Goal: Task Accomplishment & Management: Manage account settings

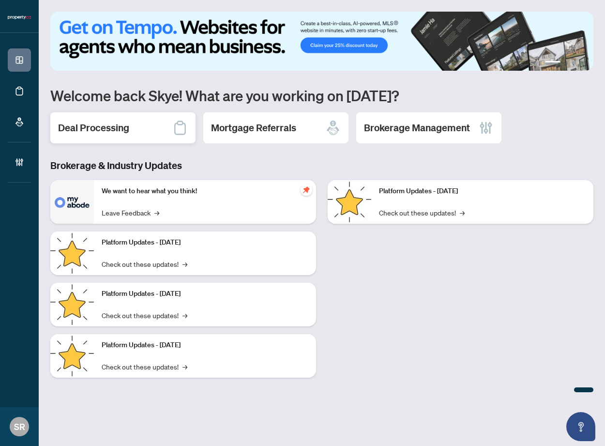
click at [130, 120] on div "Deal Processing" at bounding box center [122, 127] width 145 height 31
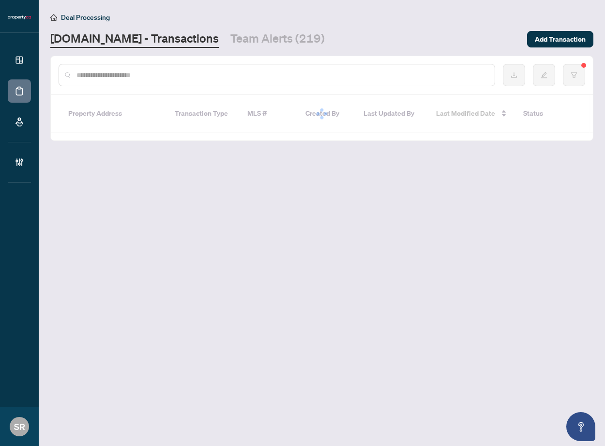
click at [115, 73] on input "text" at bounding box center [281, 75] width 410 height 11
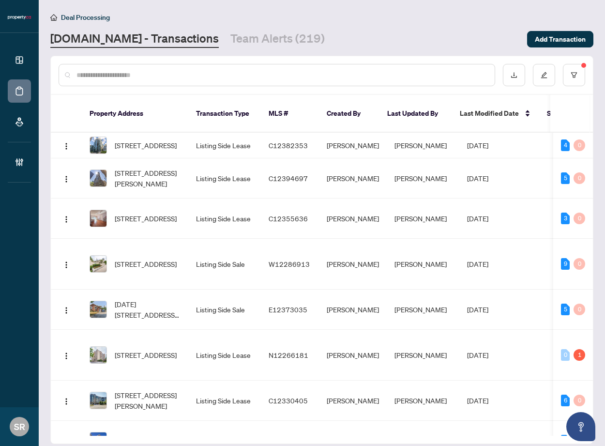
paste input "*****"
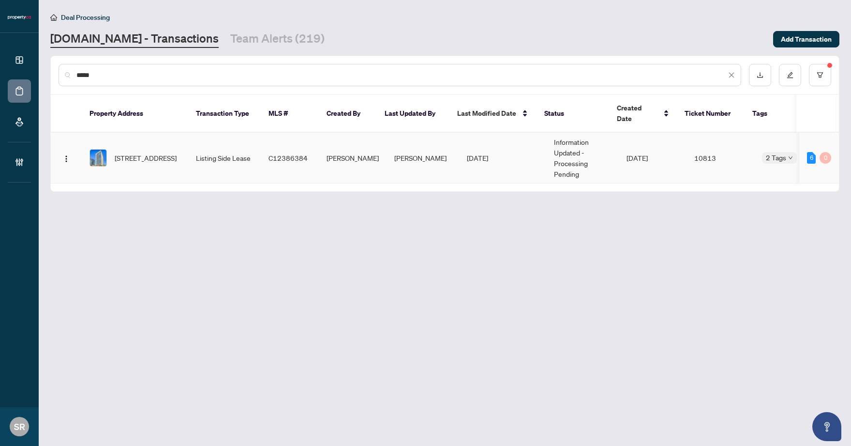
type input "*****"
click at [527, 150] on td "[DATE]" at bounding box center [502, 158] width 87 height 51
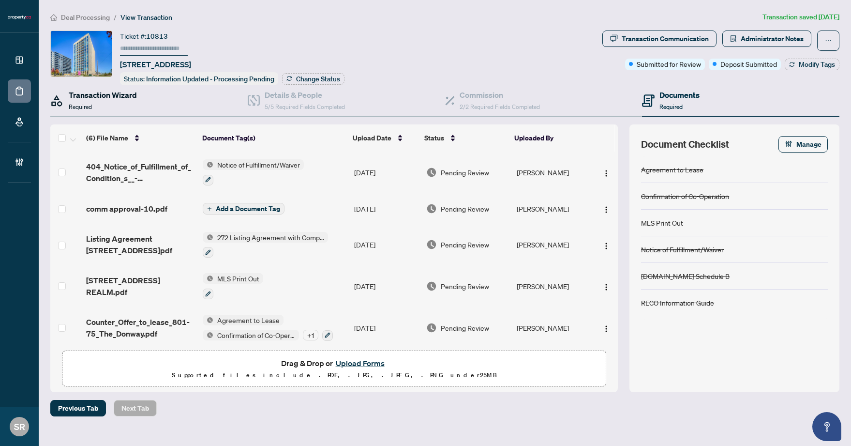
click at [129, 95] on h4 "Transaction Wizard" at bounding box center [103, 95] width 68 height 12
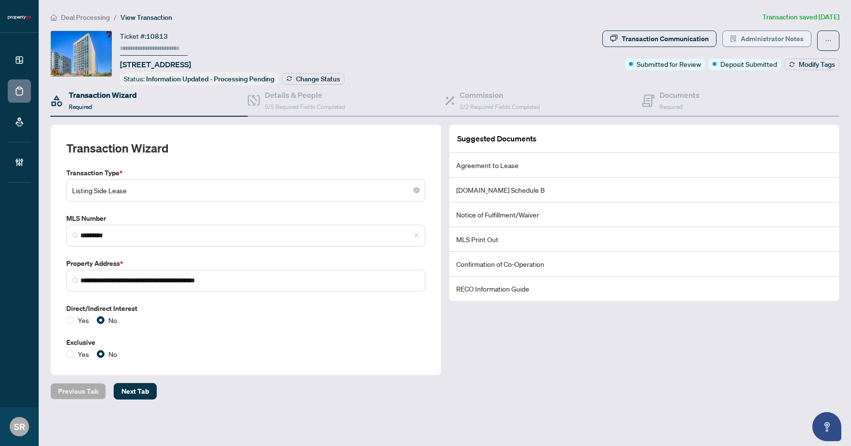
click at [604, 36] on span "Administrator Notes" at bounding box center [772, 38] width 63 height 15
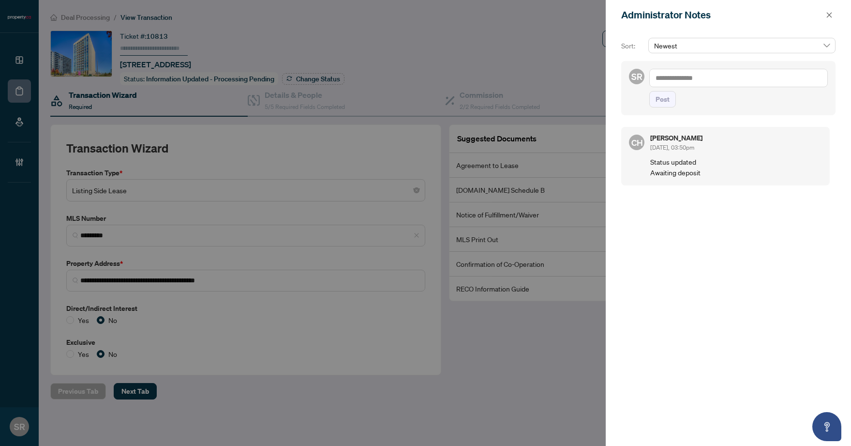
click at [395, 69] on div at bounding box center [425, 223] width 851 height 446
click at [604, 11] on button "button" at bounding box center [829, 15] width 13 height 12
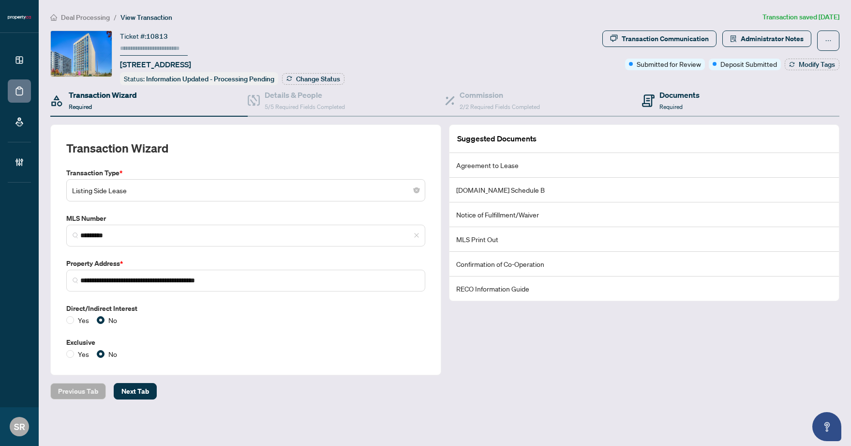
click at [604, 87] on div "Documents Required" at bounding box center [740, 100] width 197 height 31
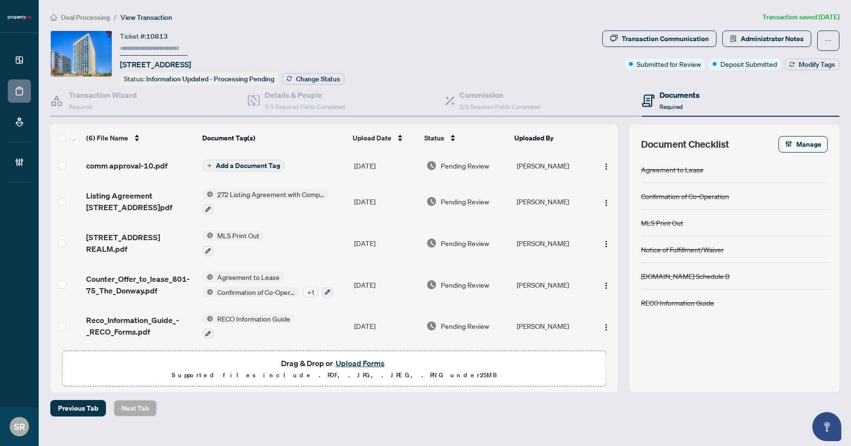
scroll to position [45, 0]
click at [308, 286] on div "+ 1" at bounding box center [310, 290] width 15 height 11
click at [293, 246] on td "MLS Print Out" at bounding box center [274, 242] width 151 height 42
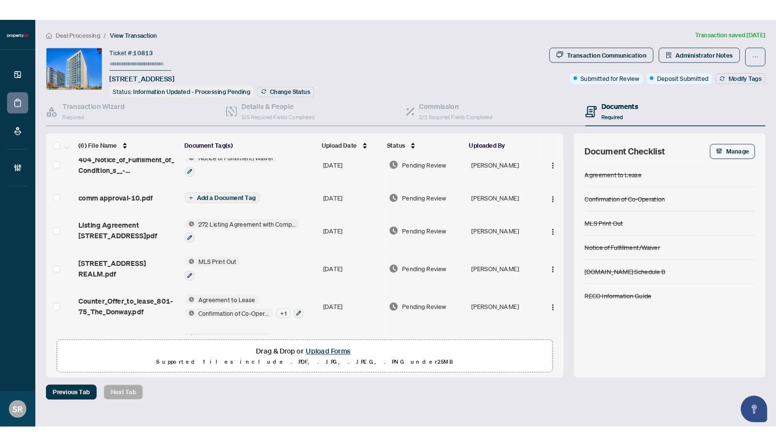
scroll to position [45, 0]
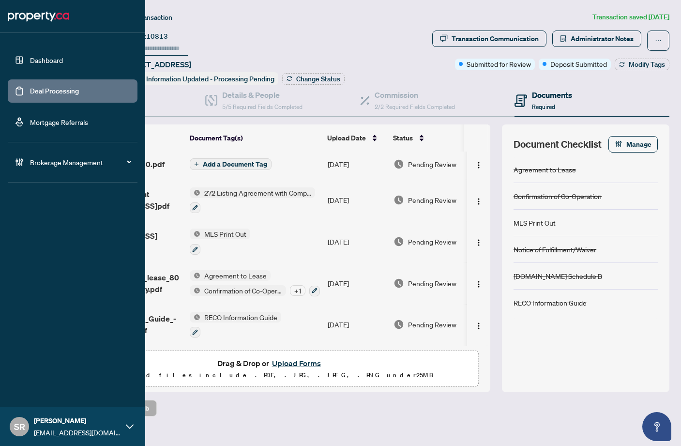
click at [38, 89] on link "Deal Processing" at bounding box center [54, 91] width 49 height 9
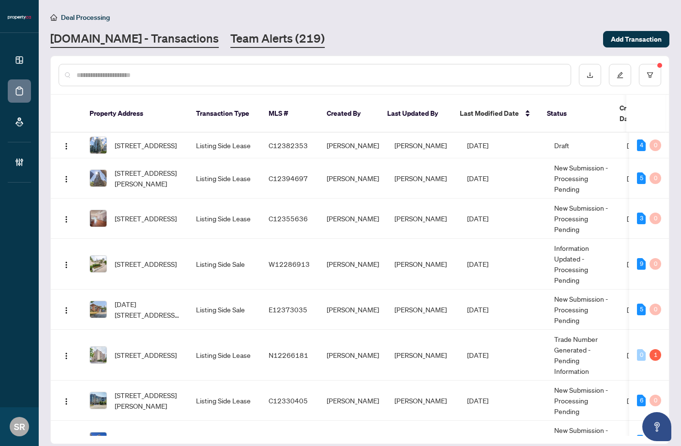
click at [268, 37] on link "Team Alerts (219)" at bounding box center [277, 38] width 94 height 17
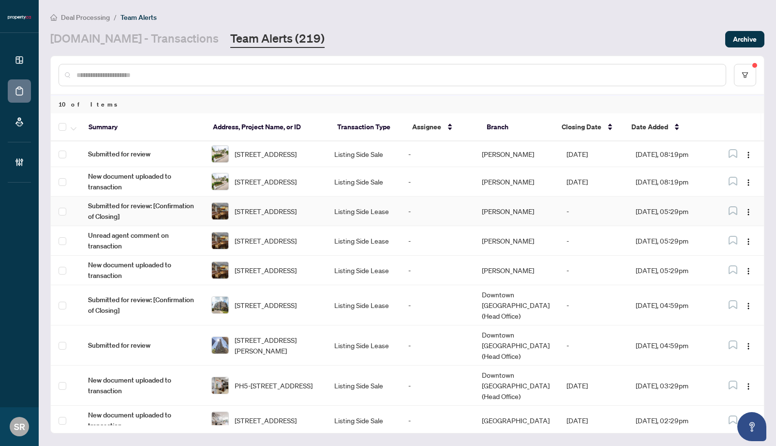
click at [445, 222] on td "-" at bounding box center [438, 211] width 74 height 30
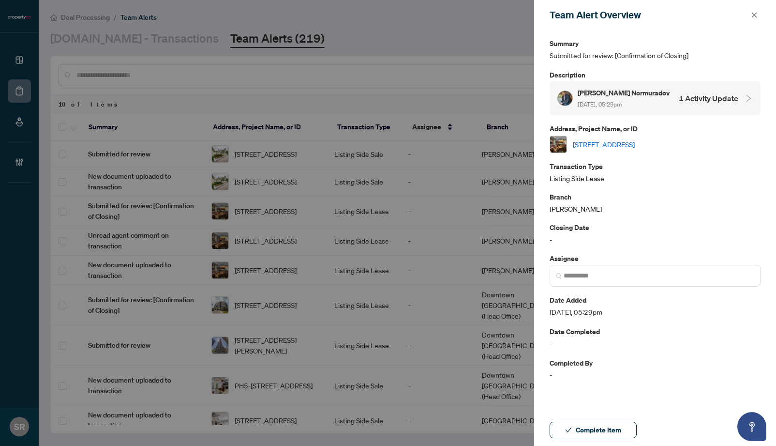
click at [604, 111] on div "Farrukh Normuradov Sep/19/2025, 05:29pm 1 Activity Update" at bounding box center [655, 98] width 211 height 34
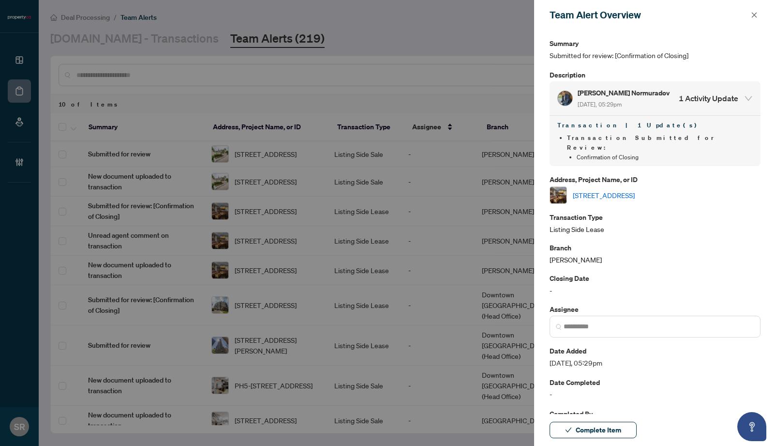
click at [604, 190] on link "[STREET_ADDRESS]" at bounding box center [604, 195] width 62 height 11
drag, startPoint x: 754, startPoint y: 11, endPoint x: 624, endPoint y: 112, distance: 164.5
click at [604, 12] on icon "close" at bounding box center [754, 15] width 7 height 7
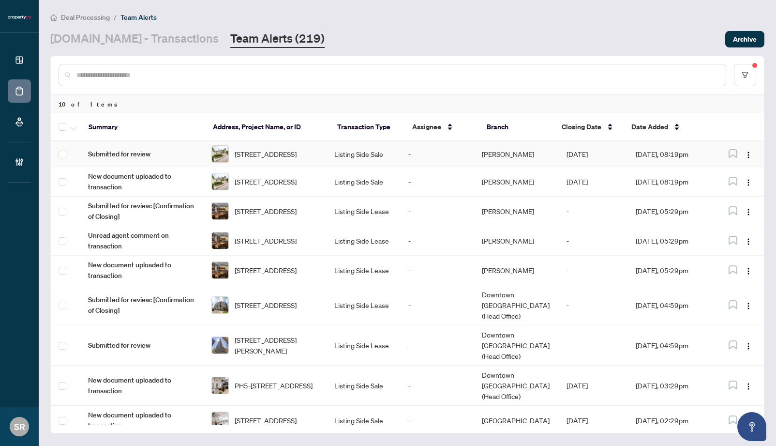
click at [527, 158] on td "Vaughan" at bounding box center [516, 154] width 85 height 26
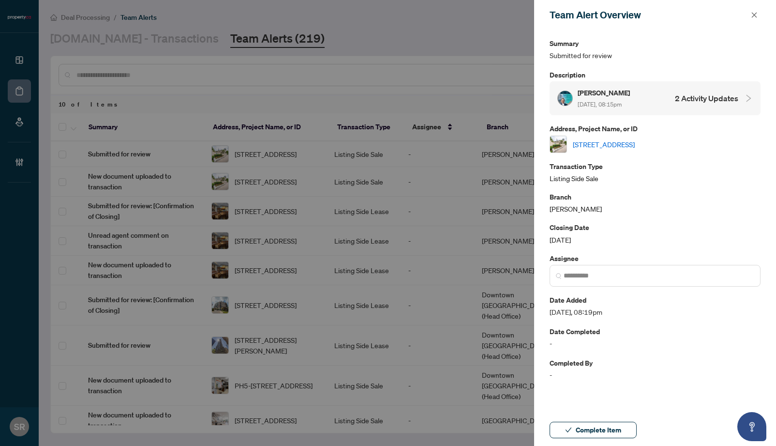
click at [604, 100] on div "Adam Linden Sep/19/2025, 08:15pm 2 Activity Updates" at bounding box center [647, 98] width 181 height 22
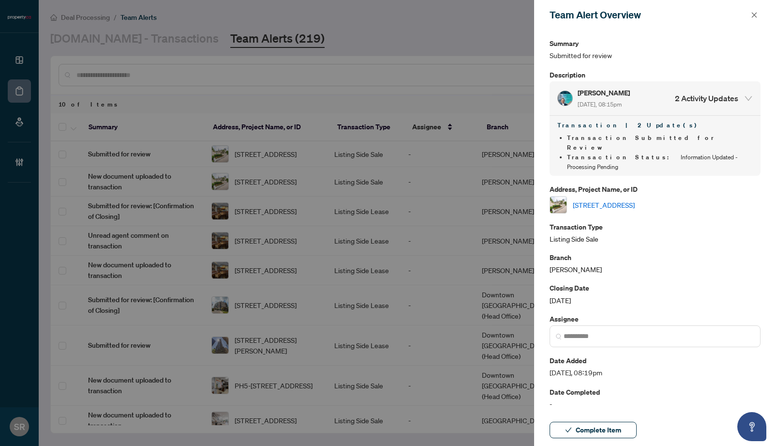
click at [598, 199] on link "105-2111 Lakeshore Blvd, Toronto, Ontario M8V 4B2, Canada" at bounding box center [604, 204] width 62 height 11
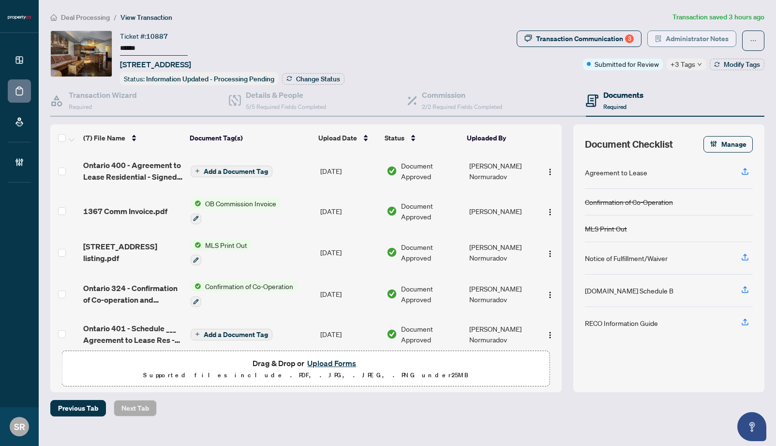
click at [691, 39] on span "Administrator Notes" at bounding box center [697, 38] width 63 height 15
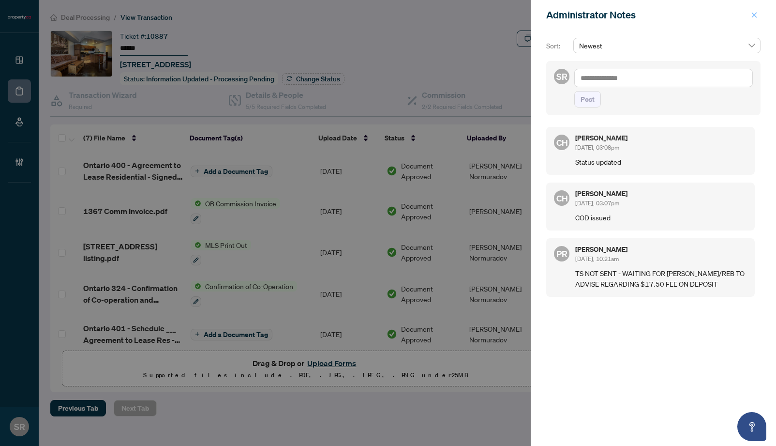
click at [756, 15] on icon "close" at bounding box center [754, 15] width 7 height 7
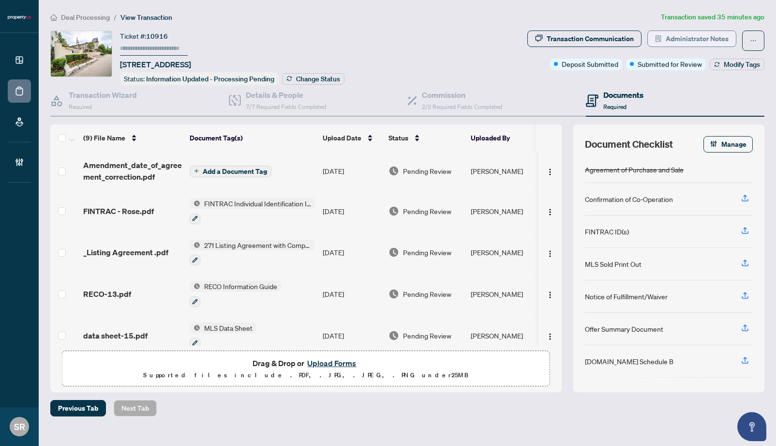
click at [707, 32] on span "Administrator Notes" at bounding box center [697, 38] width 63 height 15
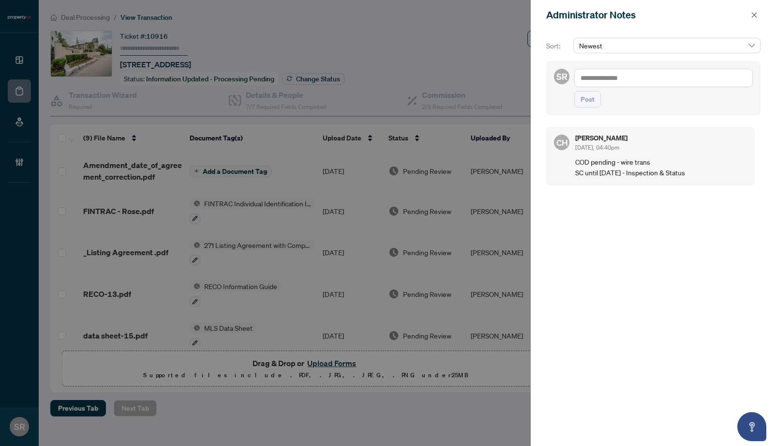
click at [375, 55] on div at bounding box center [388, 223] width 776 height 446
click at [750, 14] on button "button" at bounding box center [754, 15] width 13 height 12
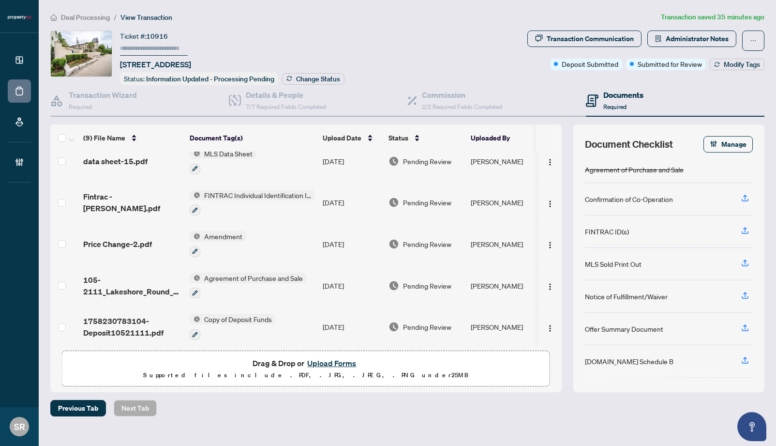
scroll to position [176, 0]
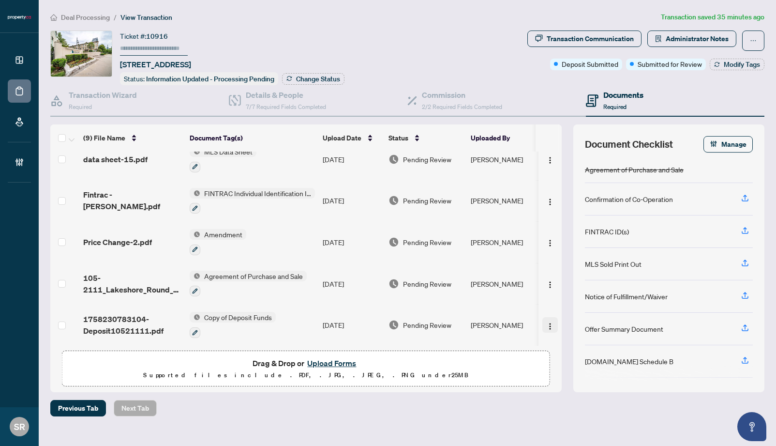
click at [542, 317] on button "button" at bounding box center [549, 324] width 15 height 15
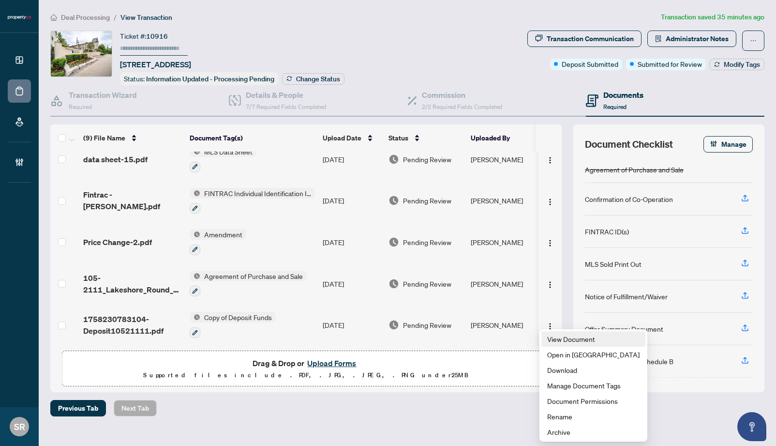
click at [573, 342] on span "View Document" at bounding box center [593, 338] width 92 height 11
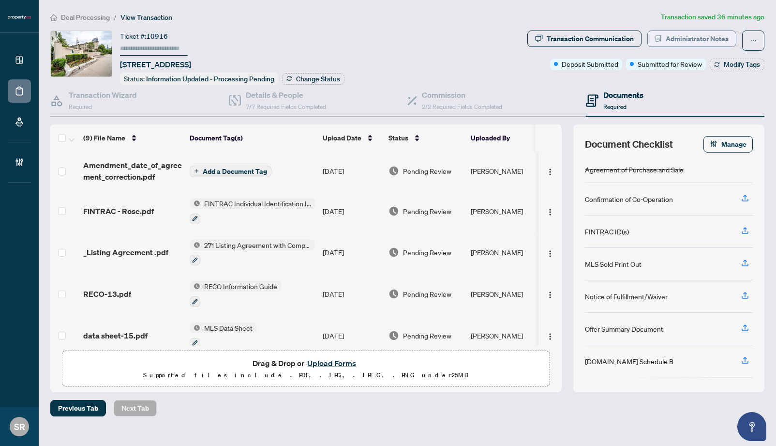
click at [700, 40] on span "Administrator Notes" at bounding box center [697, 38] width 63 height 15
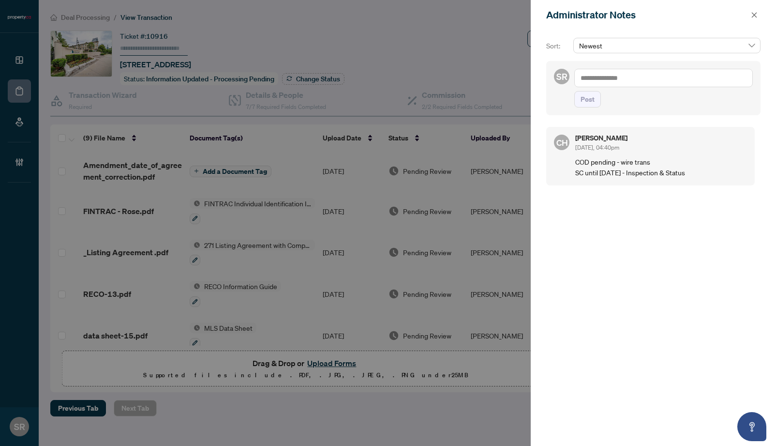
drag, startPoint x: 444, startPoint y: 57, endPoint x: 482, endPoint y: 47, distance: 39.4
click at [444, 57] on div at bounding box center [388, 223] width 776 height 446
click at [758, 15] on button "button" at bounding box center [754, 15] width 13 height 12
